Goal: Information Seeking & Learning: Learn about a topic

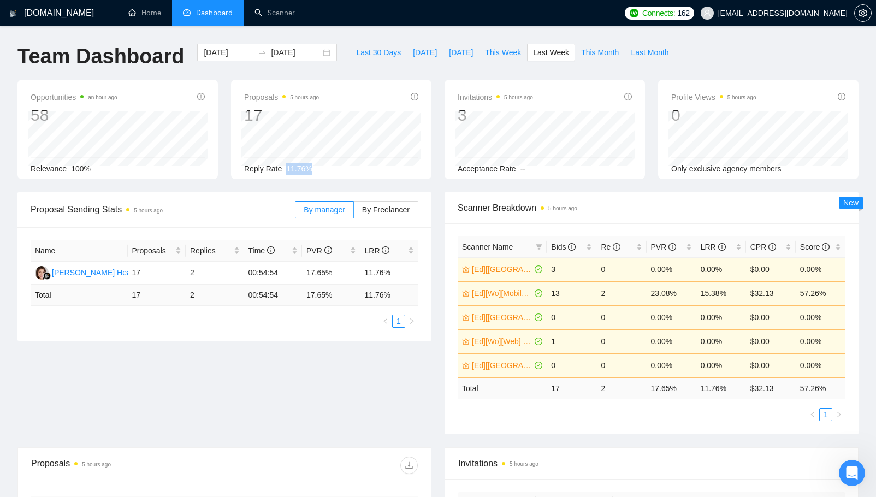
drag, startPoint x: 284, startPoint y: 173, endPoint x: 321, endPoint y: 169, distance: 37.3
click at [322, 169] on div "Reply Rate 11.76%" at bounding box center [331, 169] width 174 height 12
drag, startPoint x: 645, startPoint y: 289, endPoint x: 558, endPoint y: 276, distance: 88.3
click at [558, 276] on tbody "[Ed][[GEOGRAPHIC_DATA]][Web] React + Next.js 3 0 0.00% 0.00% $0.00 0.00% [Ed][W…" at bounding box center [652, 317] width 388 height 120
click at [585, 292] on td "13" at bounding box center [572, 293] width 50 height 24
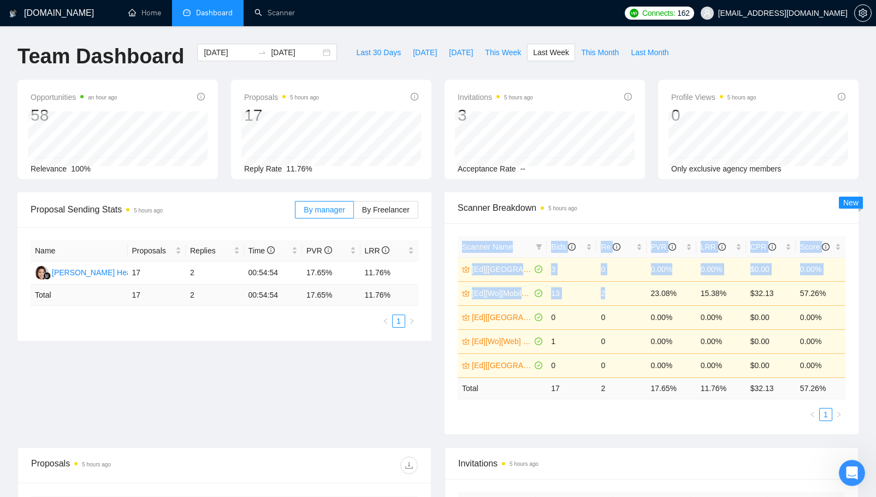
drag, startPoint x: 454, startPoint y: 295, endPoint x: 635, endPoint y: 293, distance: 180.2
click at [635, 293] on div "Scanner Name Bids Re PVR LRR CPR Score [Ed][[GEOGRAPHIC_DATA]][Web] React + Nex…" at bounding box center [652, 328] width 414 height 211
click at [635, 293] on td "2" at bounding box center [621, 293] width 50 height 24
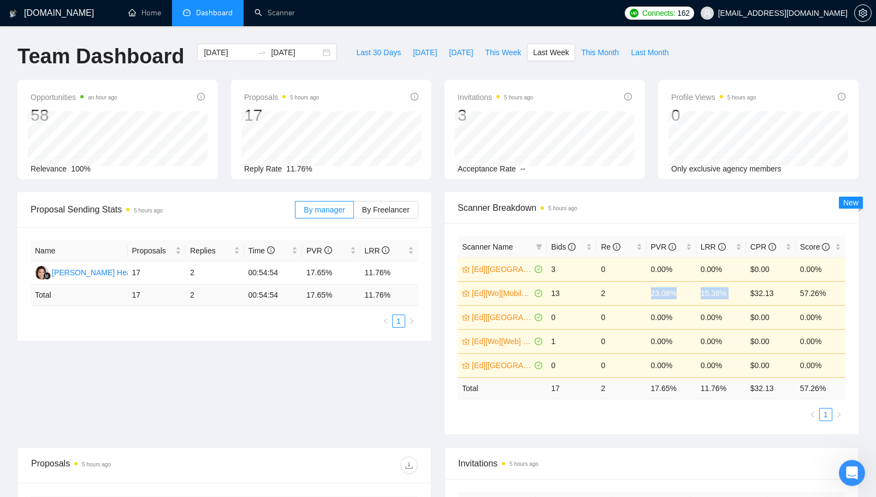
drag, startPoint x: 635, startPoint y: 293, endPoint x: 749, endPoint y: 292, distance: 114.1
click at [749, 292] on tr "[Ed][Wo][Mobile] React Native 13 2 23.08% 15.38% $32.13 57.26%" at bounding box center [652, 293] width 388 height 24
click at [651, 291] on td "23.08%" at bounding box center [672, 293] width 50 height 24
drag, startPoint x: 645, startPoint y: 291, endPoint x: 732, endPoint y: 294, distance: 87.4
click at [732, 295] on tr "[Ed][Wo][Mobile] React Native 13 2 23.08% 15.38% $32.13 57.26%" at bounding box center [652, 293] width 388 height 24
